Goal: Obtain resource: Download file/media

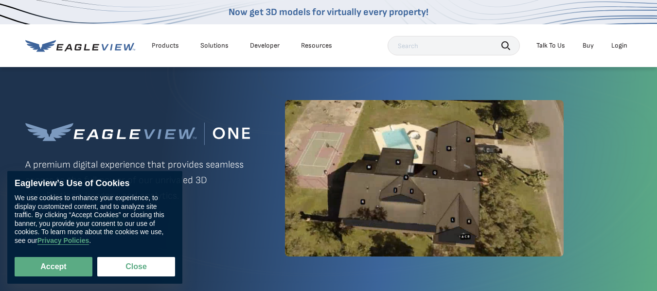
click at [618, 47] on div "Login" at bounding box center [619, 45] width 16 height 9
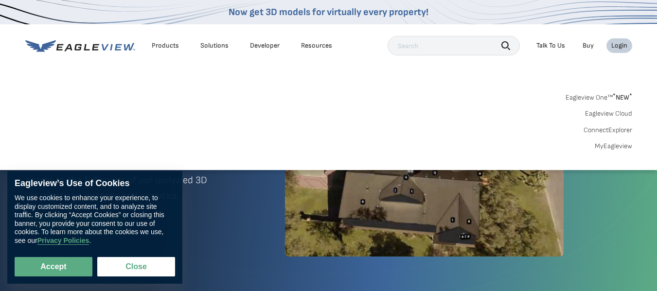
click at [623, 48] on div "Login" at bounding box center [619, 45] width 16 height 9
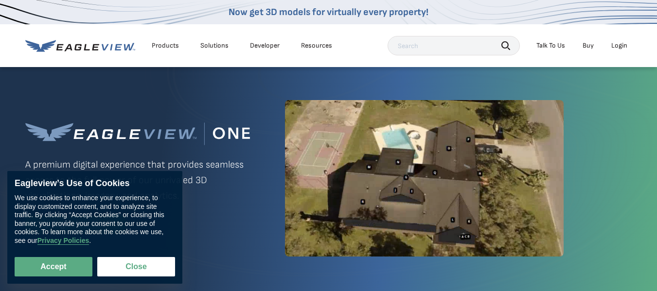
click at [620, 47] on div "Login" at bounding box center [619, 45] width 16 height 9
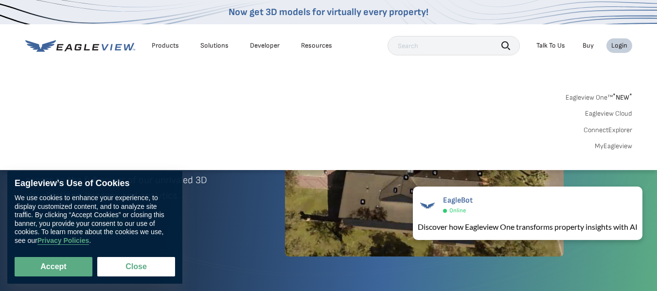
click at [618, 146] on link "MyEagleview" at bounding box center [613, 146] width 37 height 9
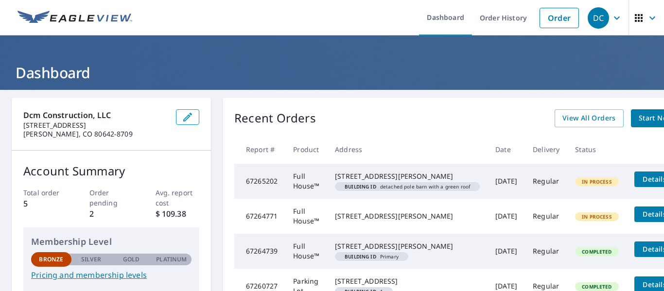
click at [650, 178] on span "Details" at bounding box center [654, 179] width 29 height 9
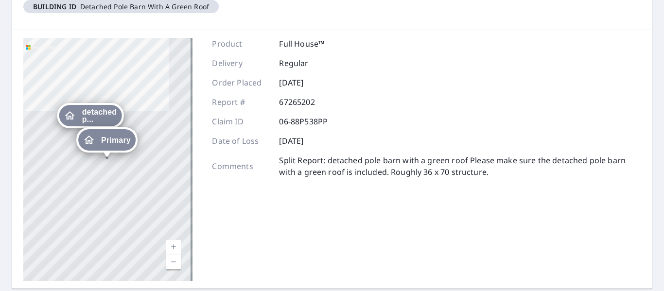
scroll to position [180, 0]
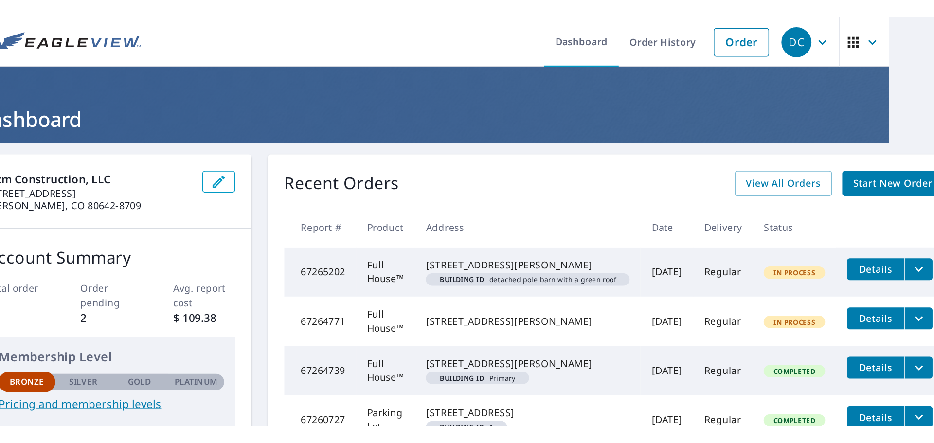
scroll to position [0, 49]
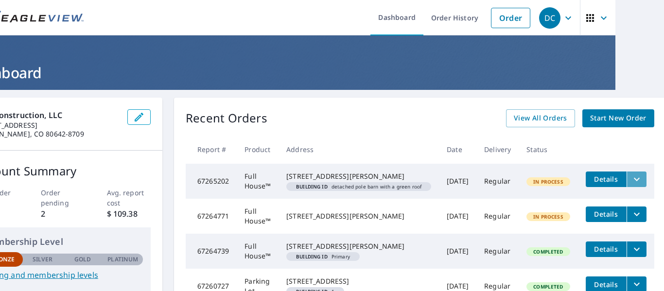
click at [636, 179] on button "filesDropdownBtn-67265202" at bounding box center [637, 180] width 20 height 16
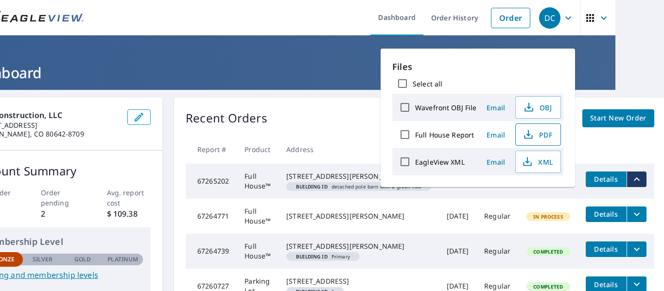
click at [538, 134] on span "PDF" at bounding box center [537, 135] width 31 height 12
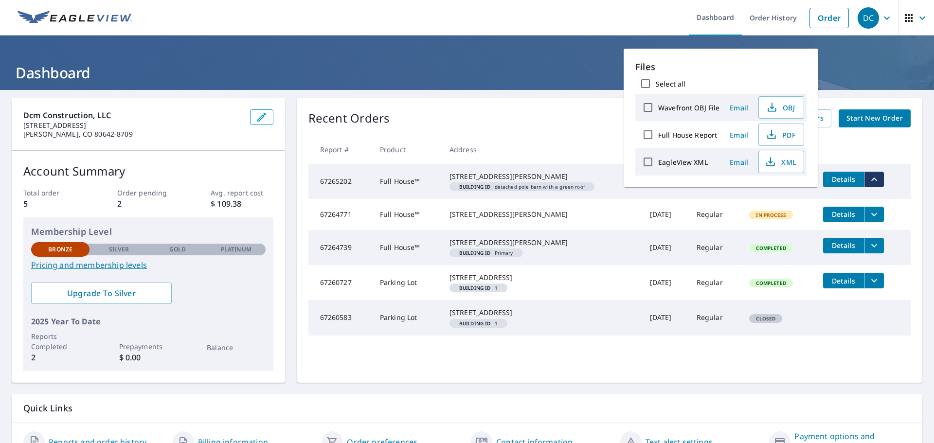
scroll to position [0, 0]
